Goal: Task Accomplishment & Management: Complete application form

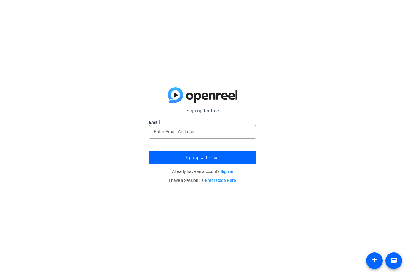
click at [238, 134] on input "email" at bounding box center [202, 131] width 97 height 7
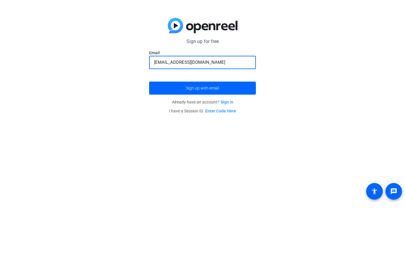
type input "cyrushomonto@gmail.com"
click at [230, 150] on span "submit" at bounding box center [202, 157] width 107 height 14
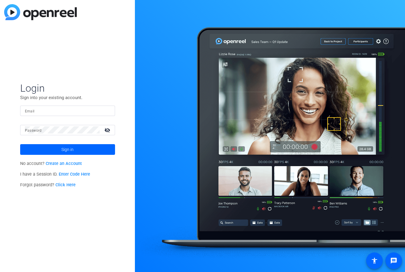
click at [66, 163] on link "Create an Account" at bounding box center [64, 163] width 36 height 5
